Goal: Task Accomplishment & Management: Use online tool/utility

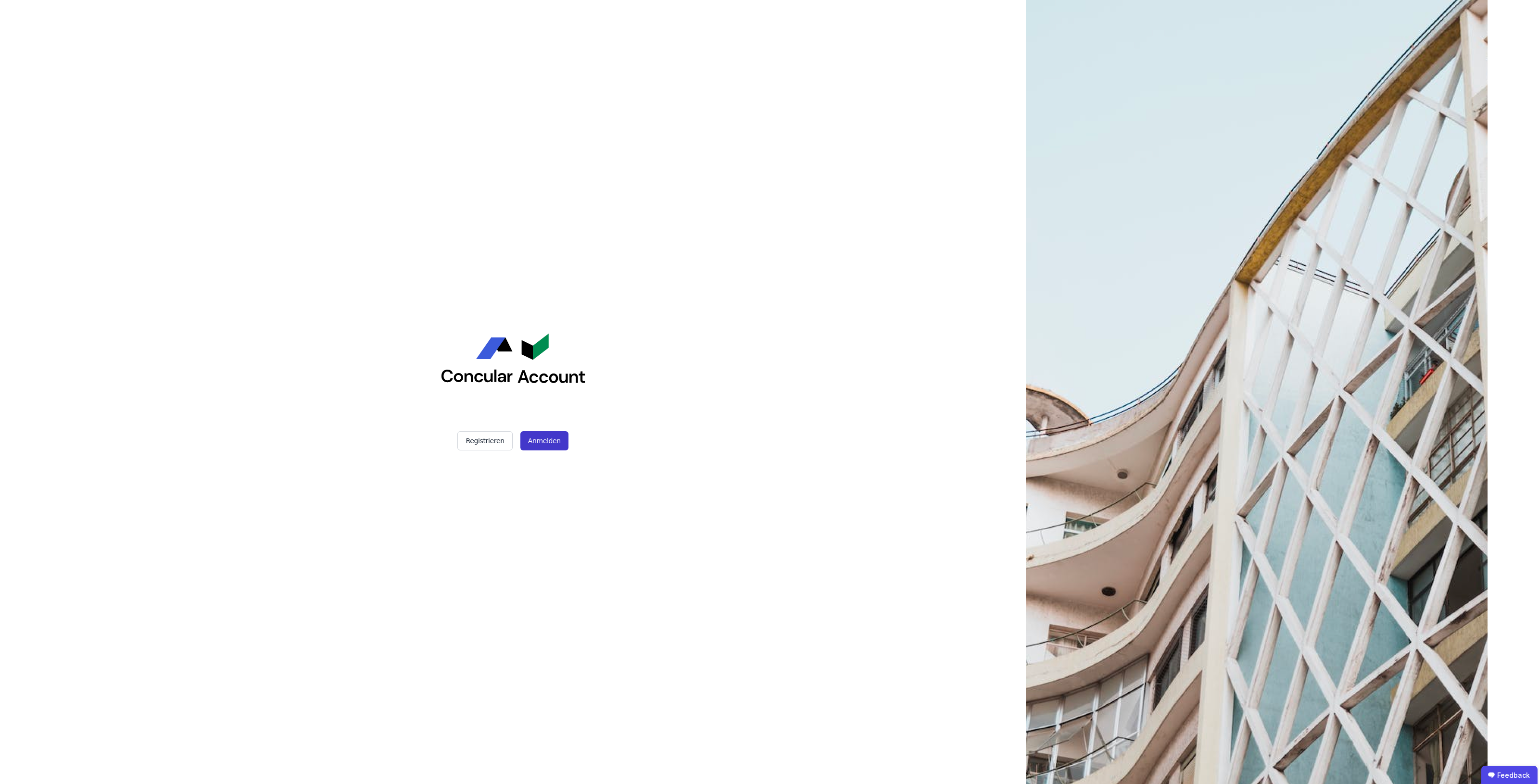
click at [545, 438] on button "Anmelden" at bounding box center [545, 440] width 48 height 19
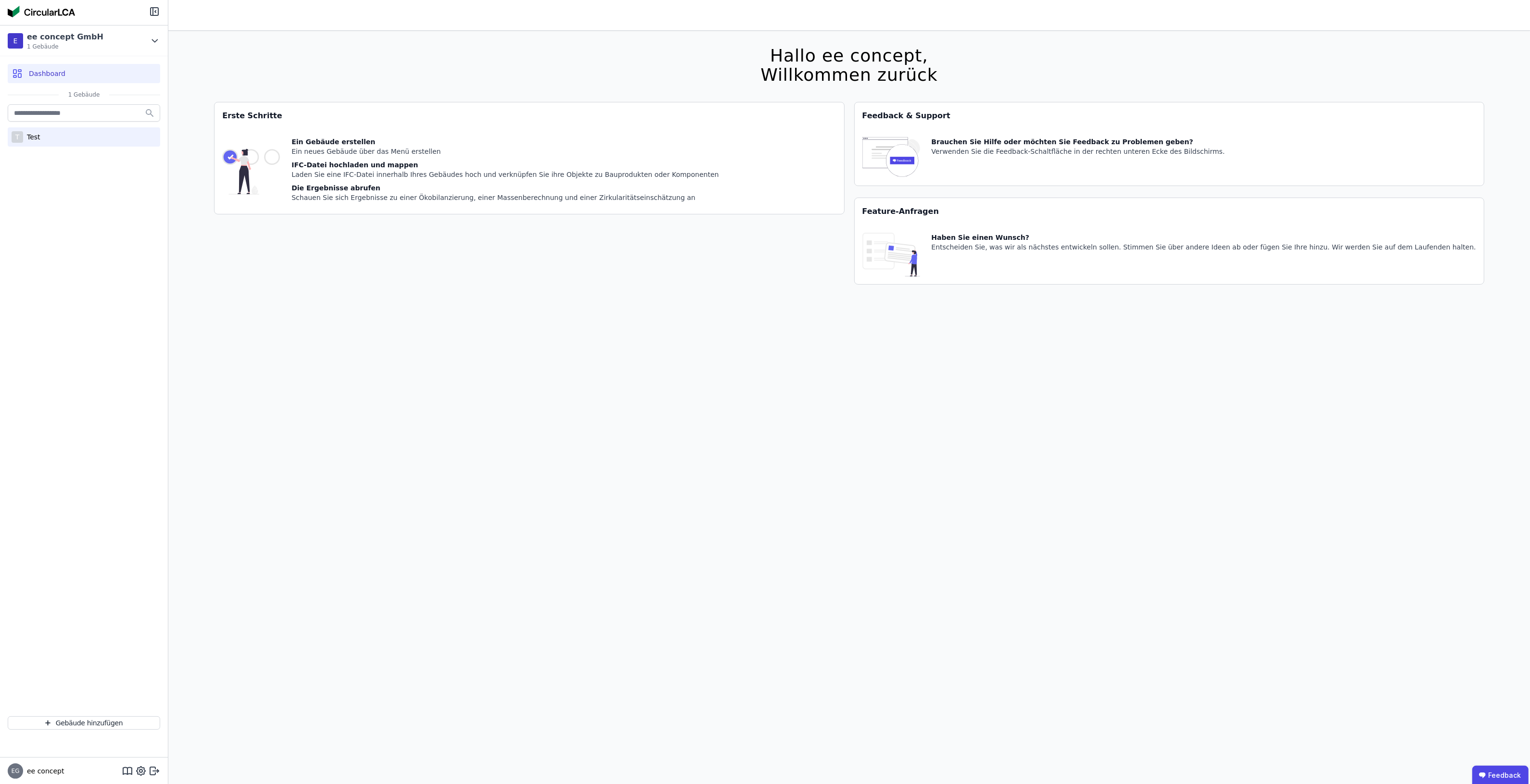
click at [56, 135] on div "T Test" at bounding box center [83, 137] width 152 height 19
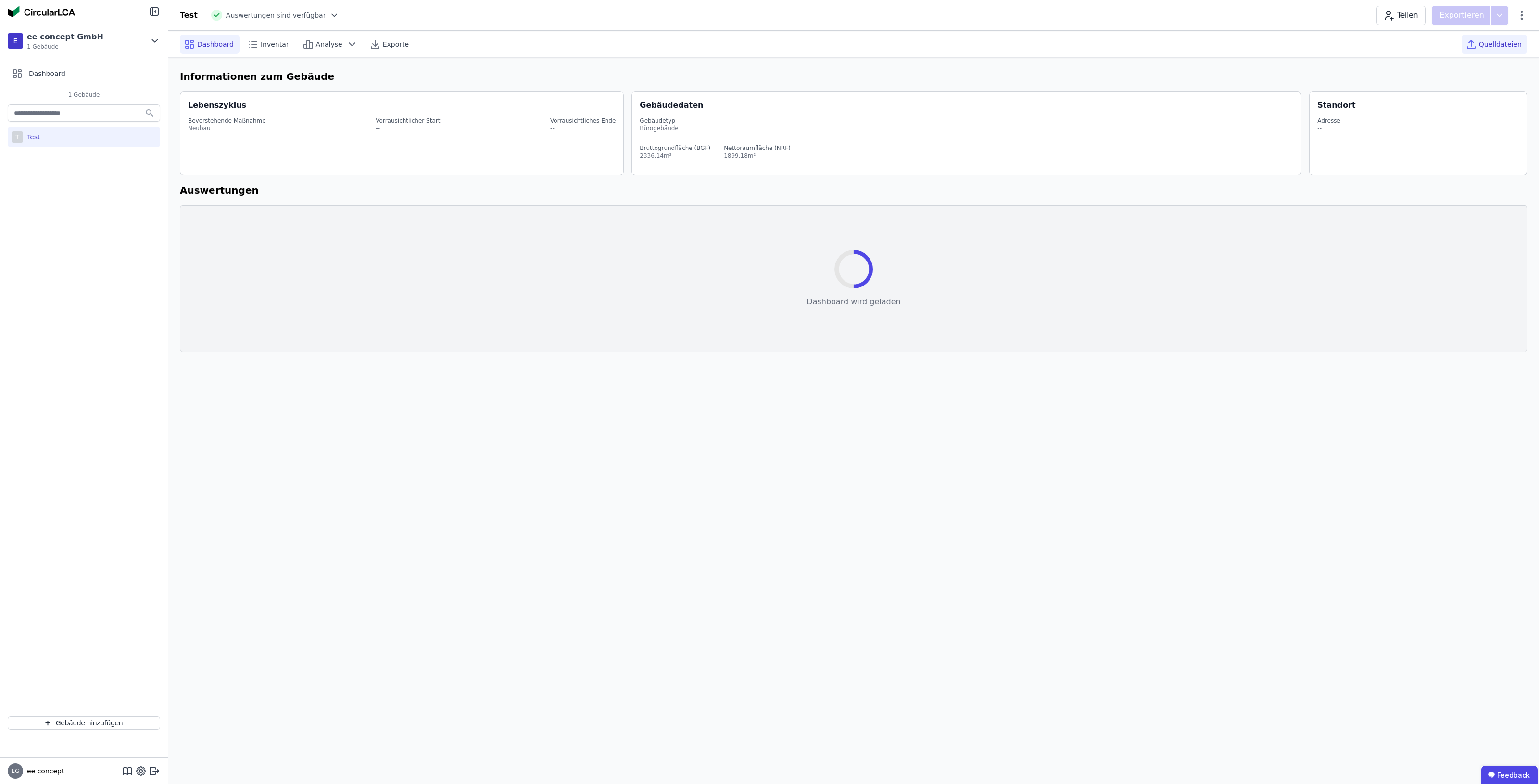
click at [1483, 43] on span "Quelldateien" at bounding box center [1500, 44] width 43 height 9
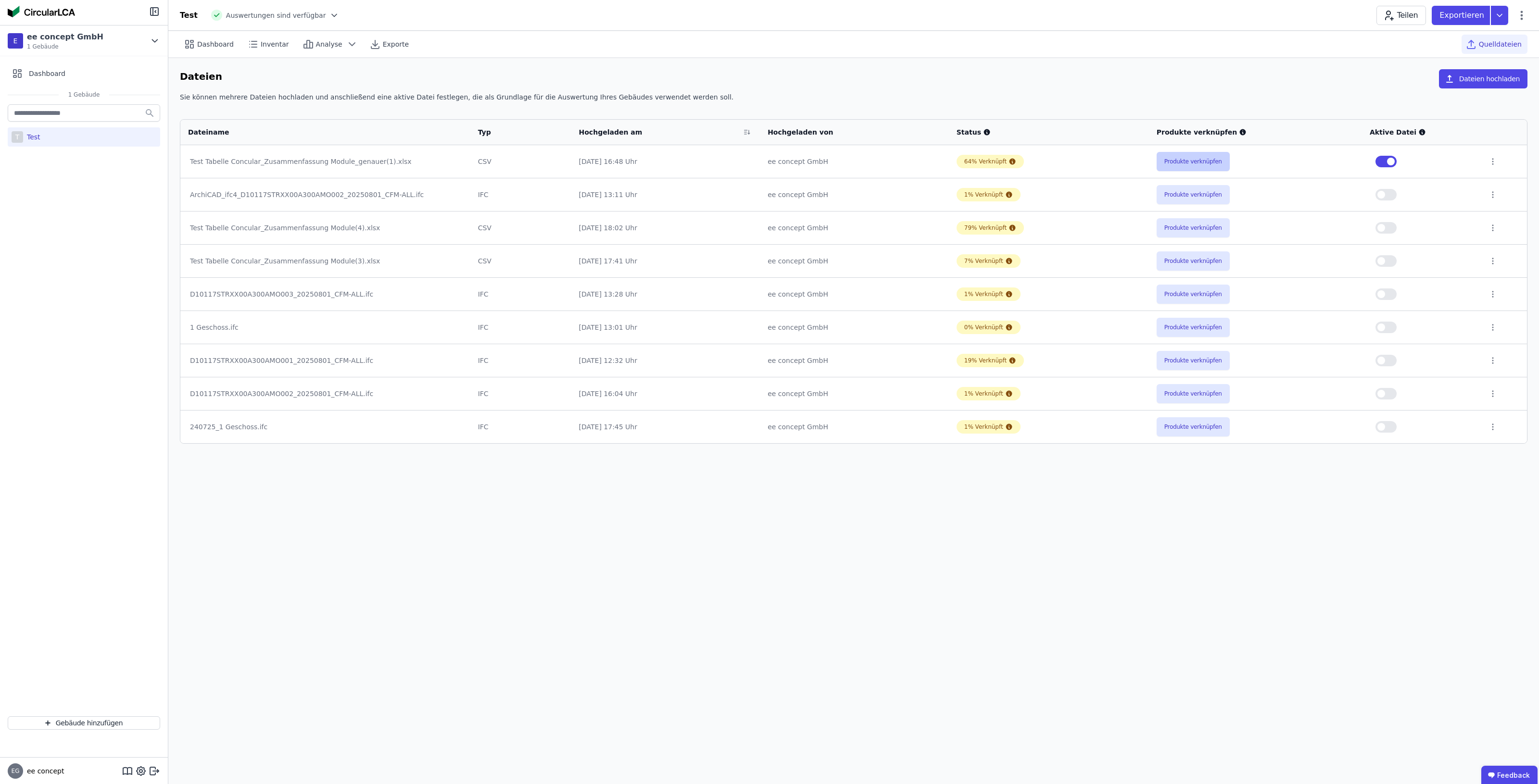
click at [1175, 162] on button "Produkte verknüpfen" at bounding box center [1193, 161] width 73 height 19
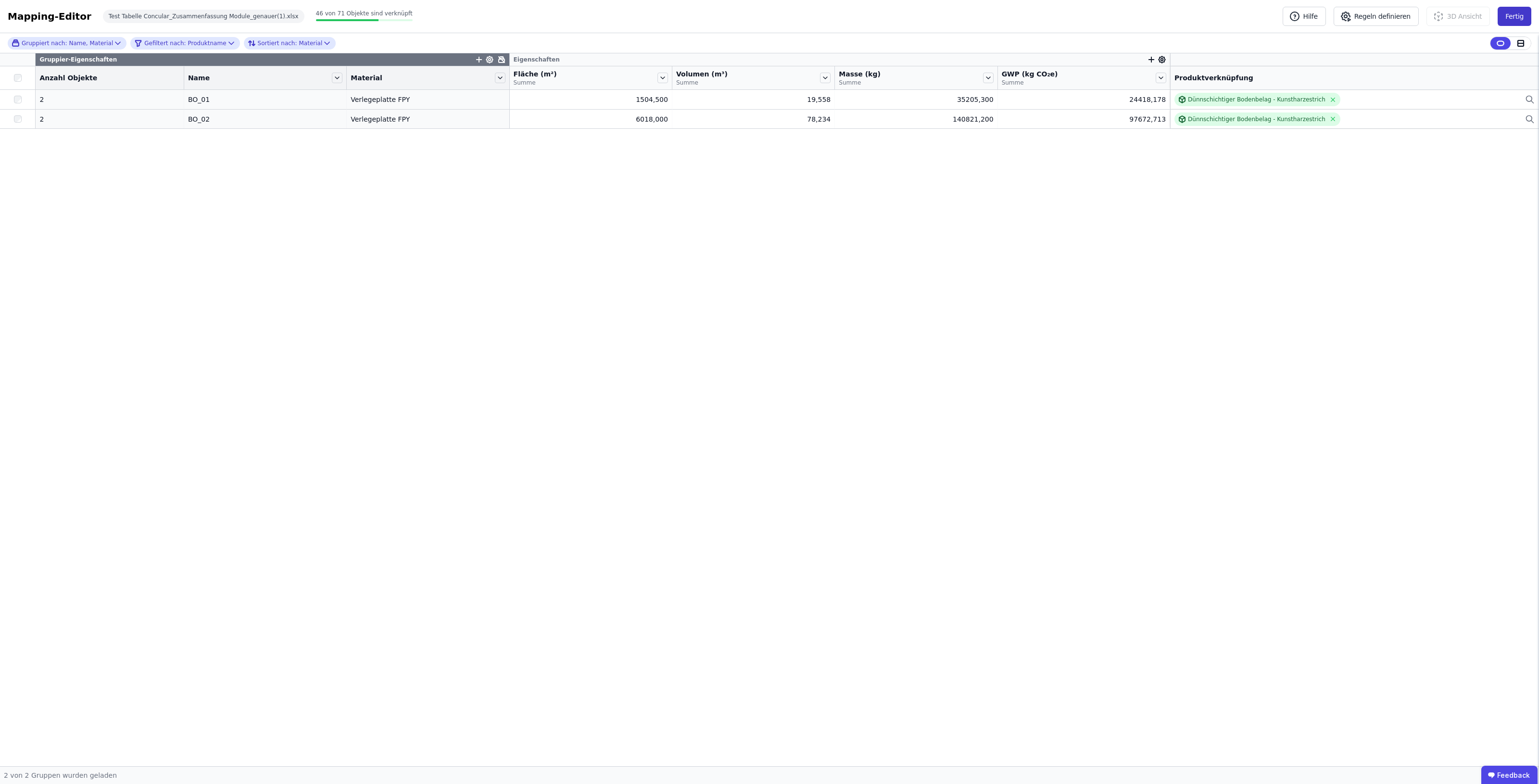
click at [1508, 15] on button "Fertig" at bounding box center [1514, 16] width 34 height 19
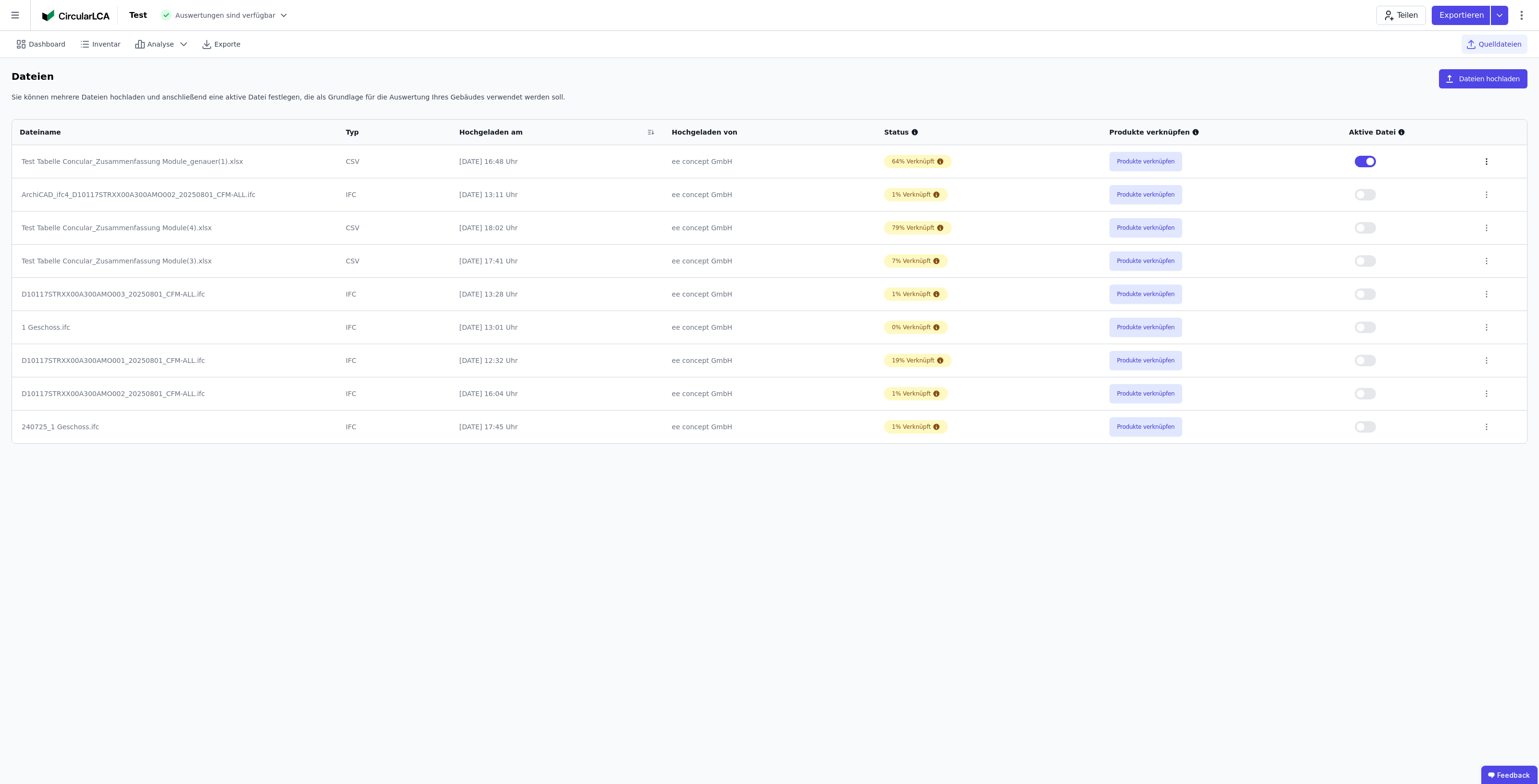
click at [1482, 162] on icon at bounding box center [1486, 161] width 9 height 9
click at [1442, 160] on div "Löschen" at bounding box center [1436, 159] width 96 height 15
click at [1501, 77] on button "Dateien hochladen" at bounding box center [1483, 79] width 89 height 19
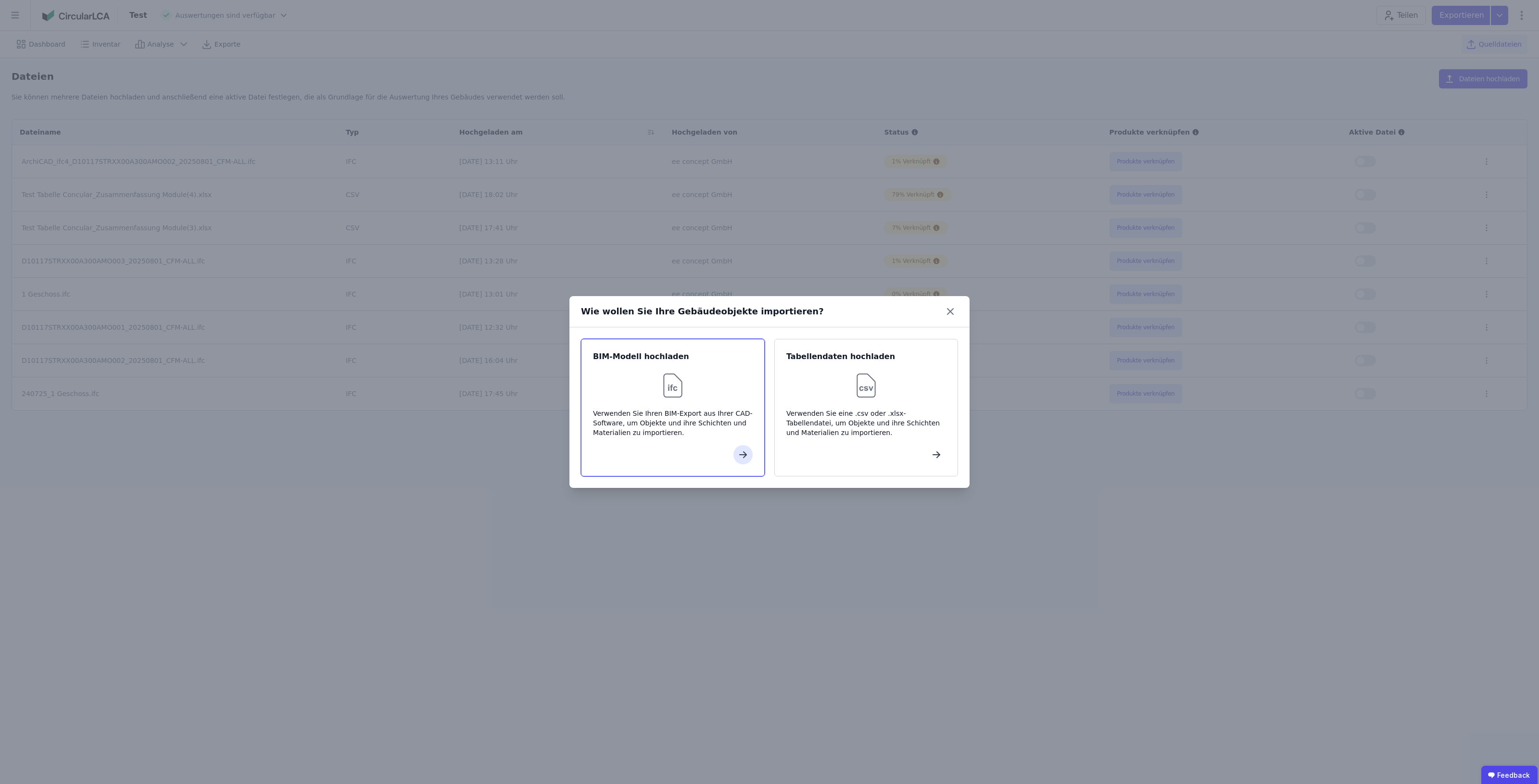
click at [709, 412] on div "Verwenden Sie Ihren BIM-Export aus Ihrer CAD-Software, um Objekte und ihre Schi…" at bounding box center [673, 423] width 160 height 29
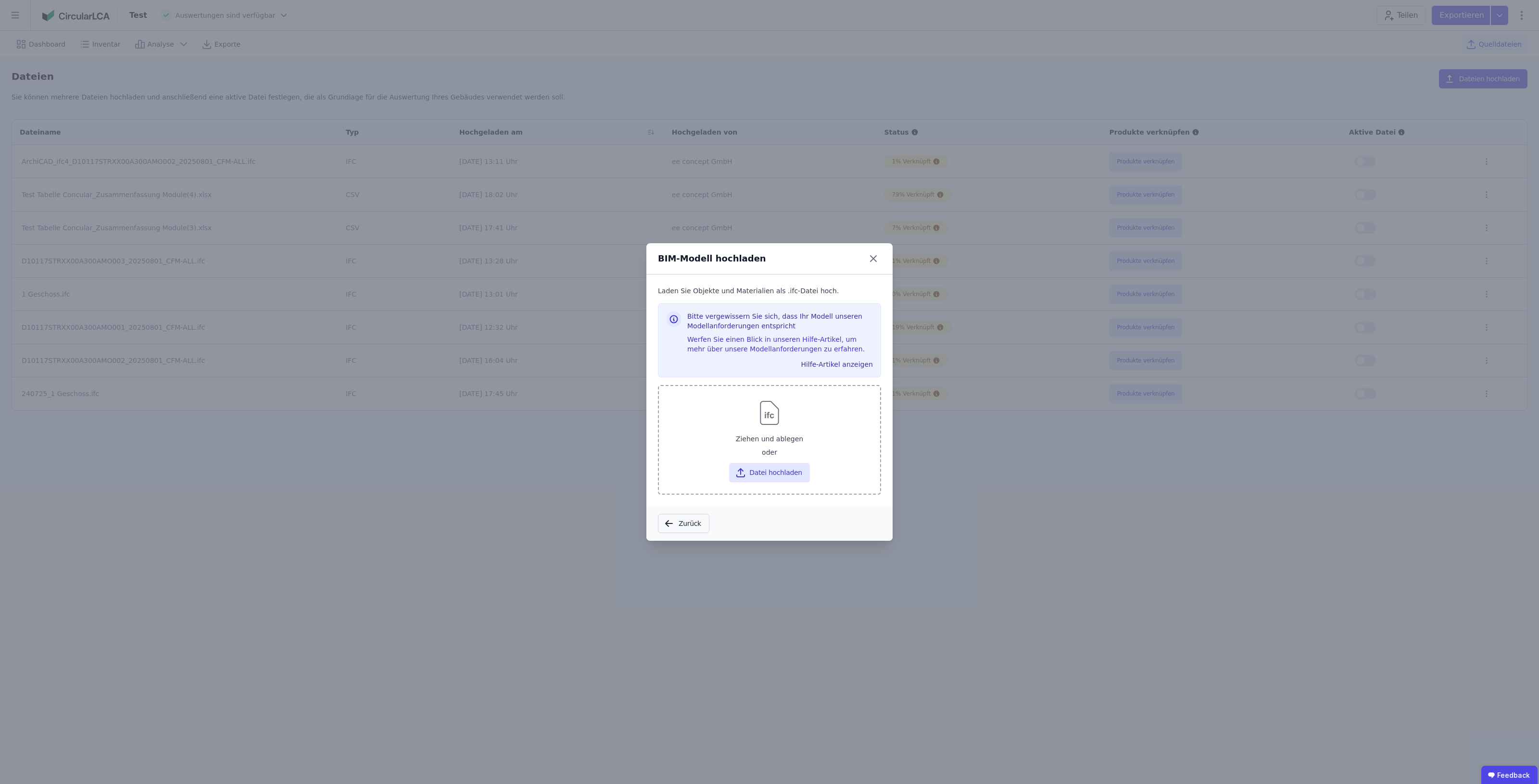
click at [747, 426] on div at bounding box center [770, 413] width 206 height 31
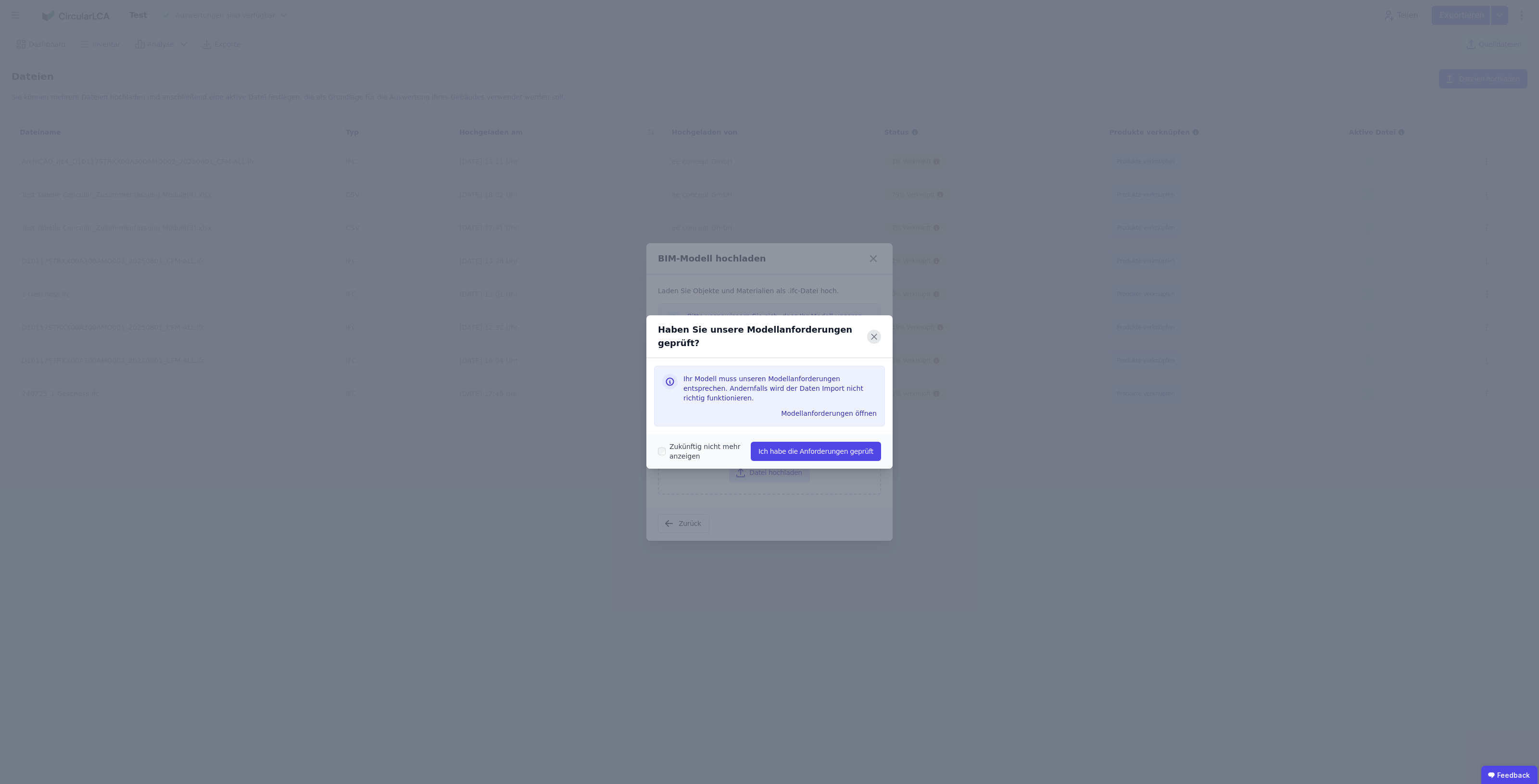
click at [876, 342] on icon at bounding box center [874, 336] width 14 height 14
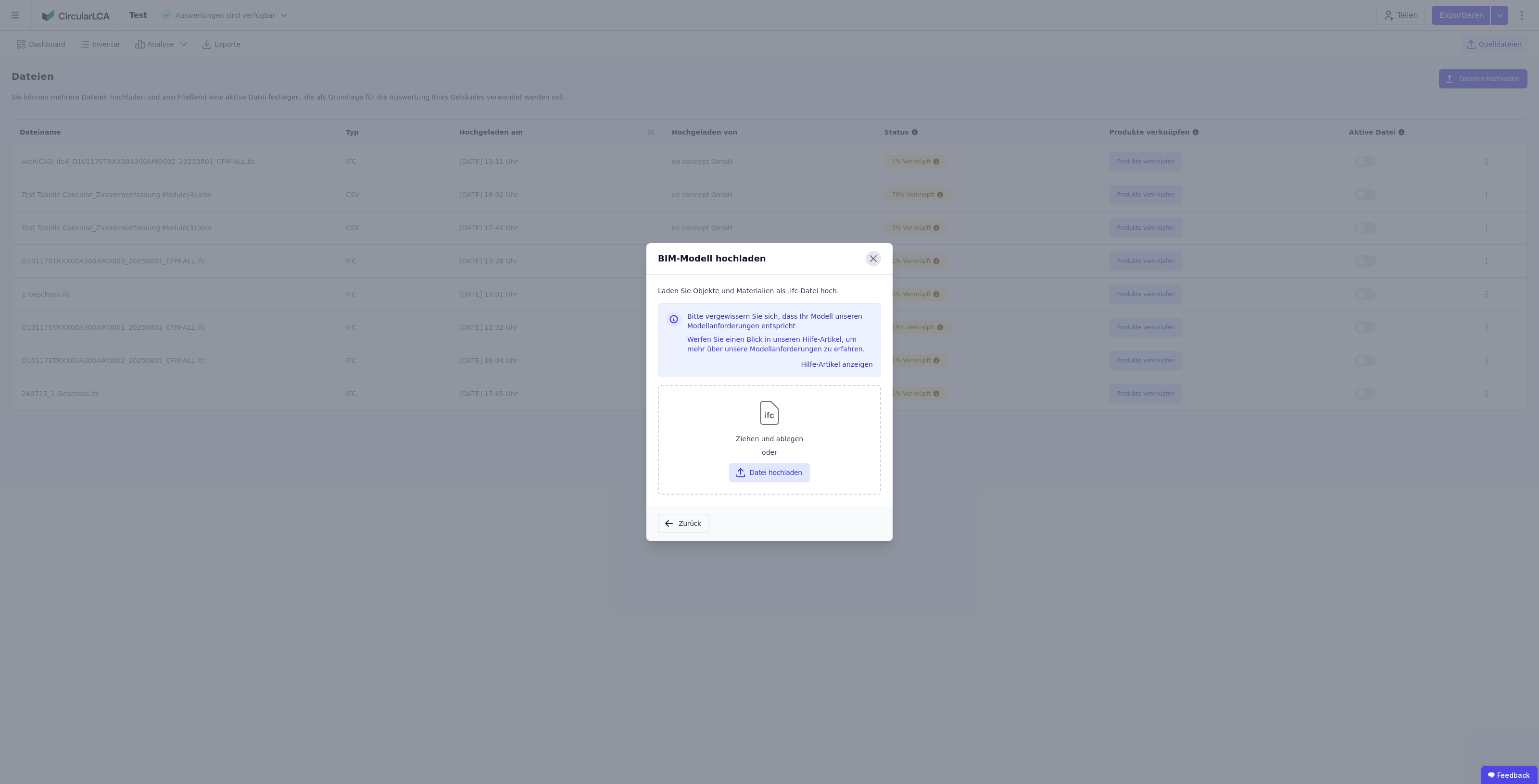
click at [876, 261] on icon at bounding box center [873, 258] width 6 height 6
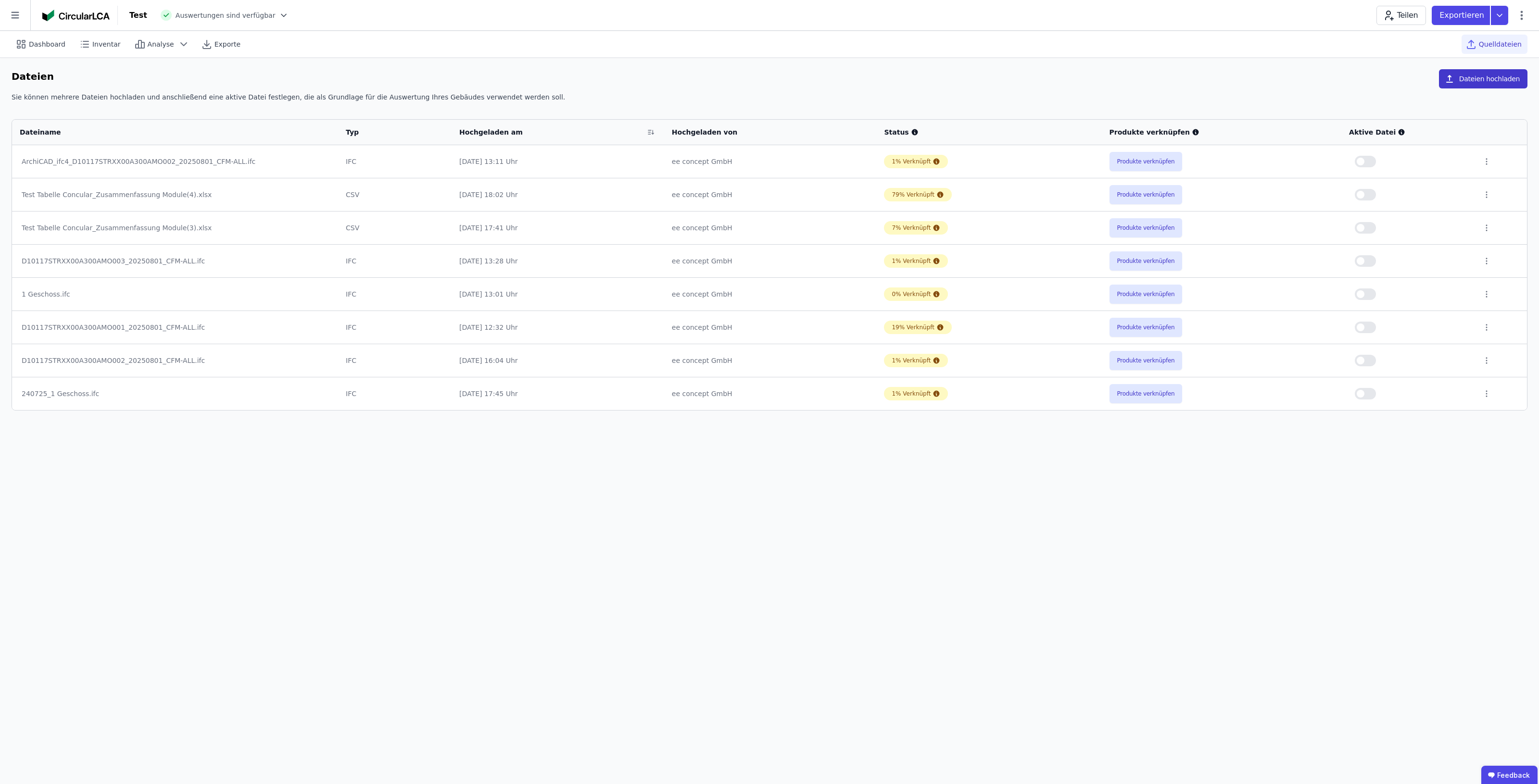
click at [1477, 83] on button "Dateien hochladen" at bounding box center [1483, 79] width 89 height 19
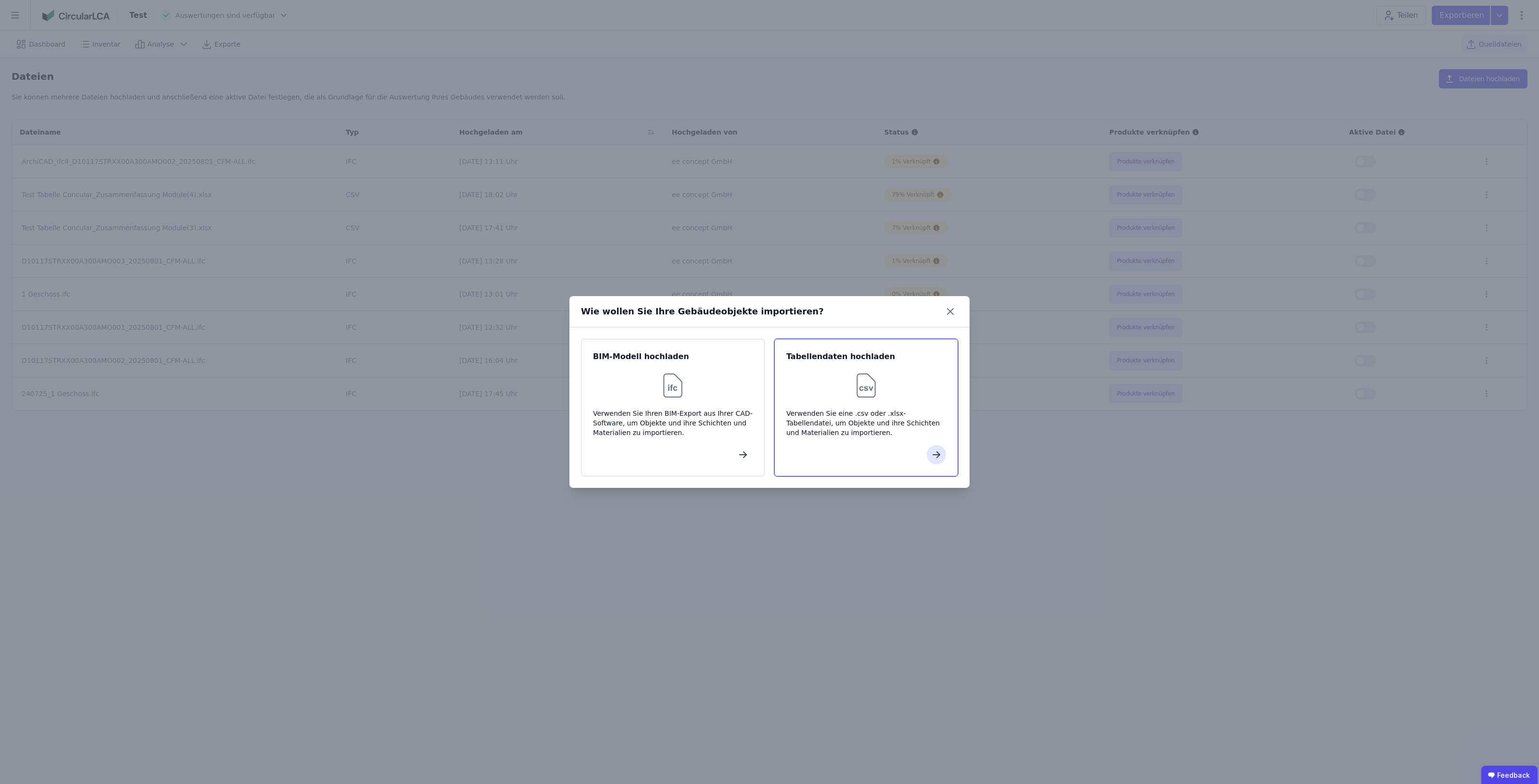
click at [895, 400] on div at bounding box center [866, 385] width 160 height 31
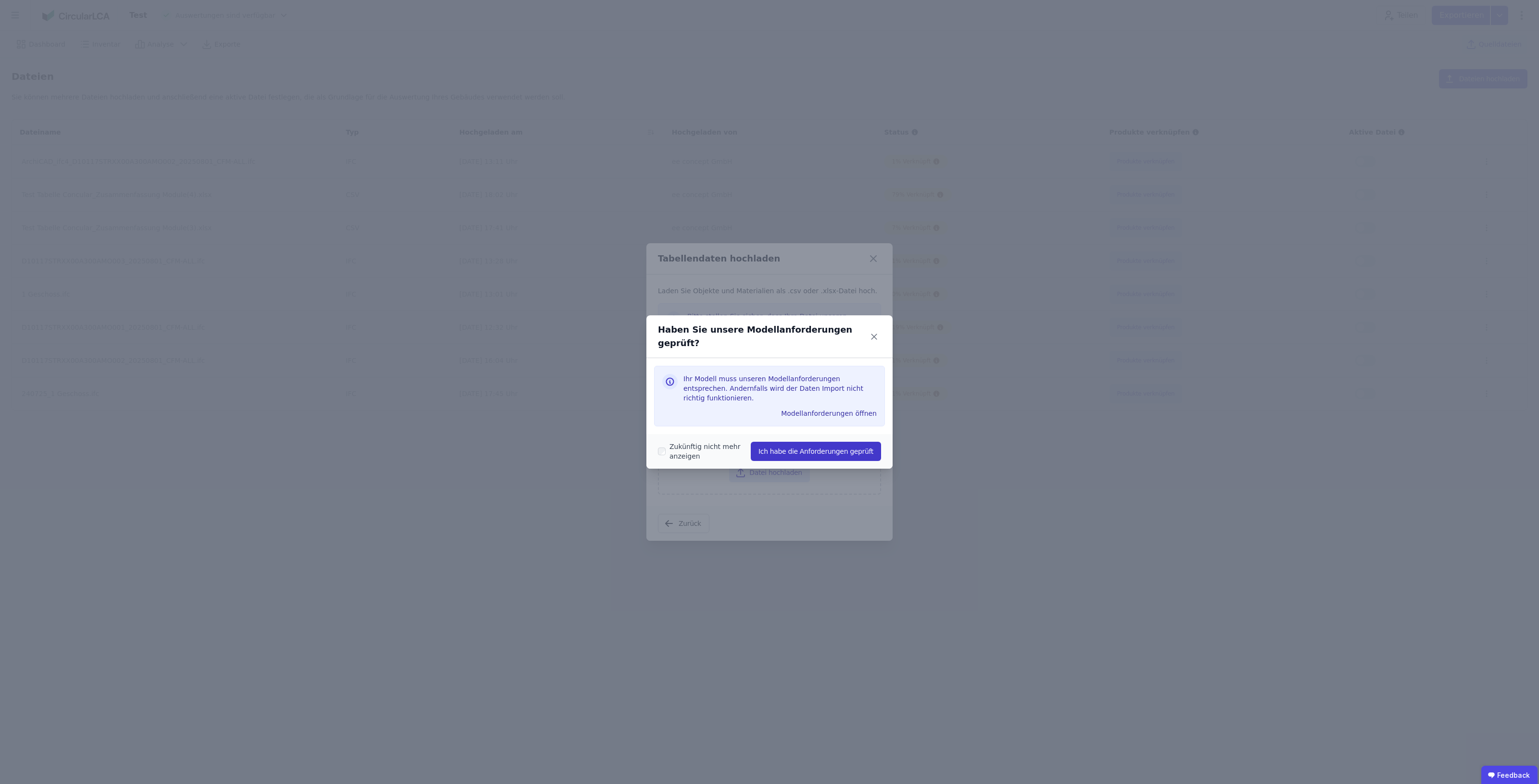
click at [780, 445] on button "Ich habe die Anforderungen geprüft" at bounding box center [816, 451] width 130 height 19
